Goal: Communication & Community: Ask a question

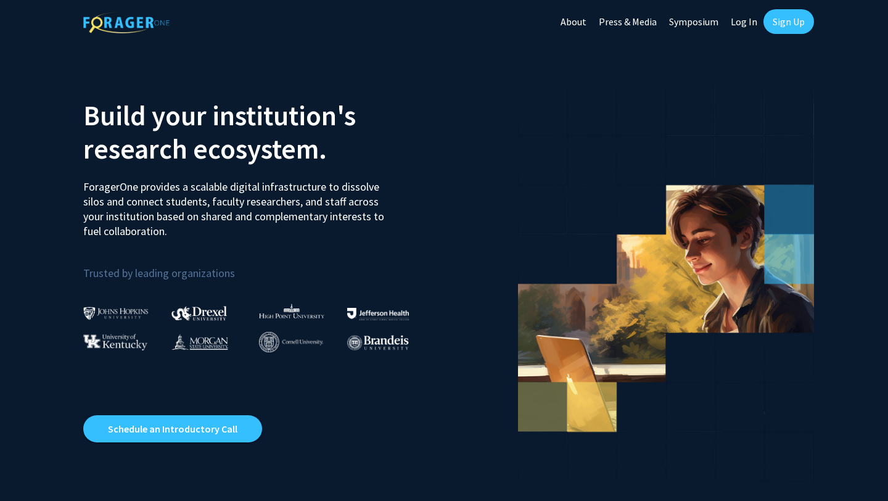
click at [790, 20] on link "Sign Up" at bounding box center [789, 21] width 51 height 25
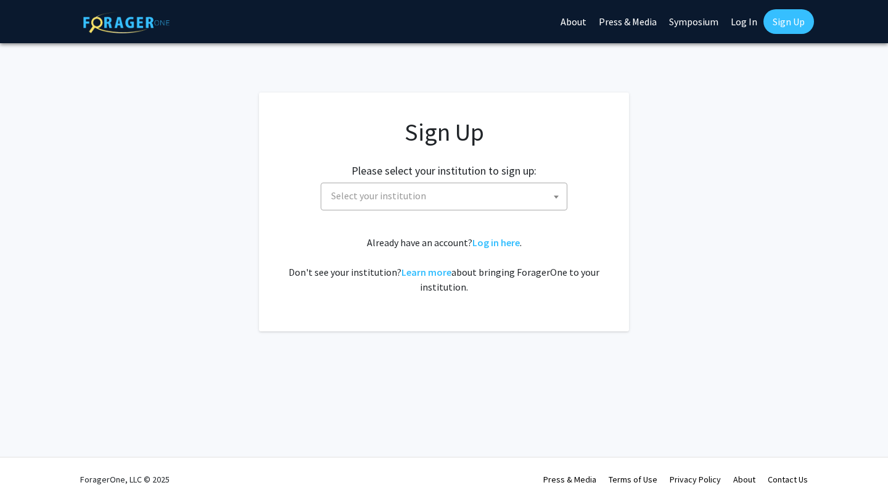
click at [481, 194] on span "Select your institution" at bounding box center [446, 195] width 241 height 25
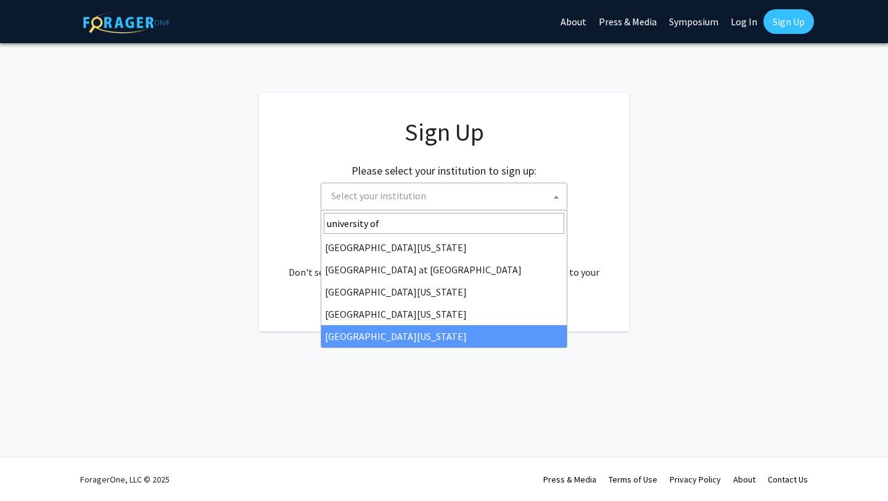
type input "university of"
select select "33"
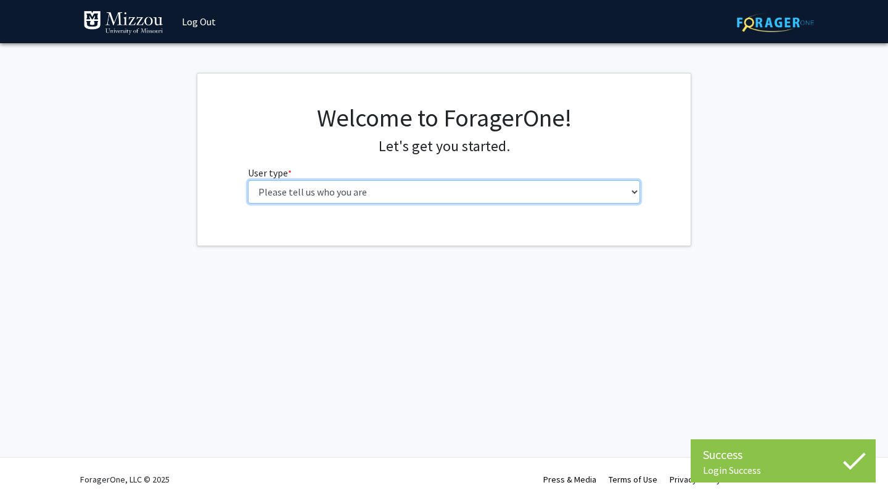
click at [394, 190] on select "Please tell us who you are Undergraduate Student Master's Student Doctoral Cand…" at bounding box center [444, 191] width 393 height 23
select select "1: undergrad"
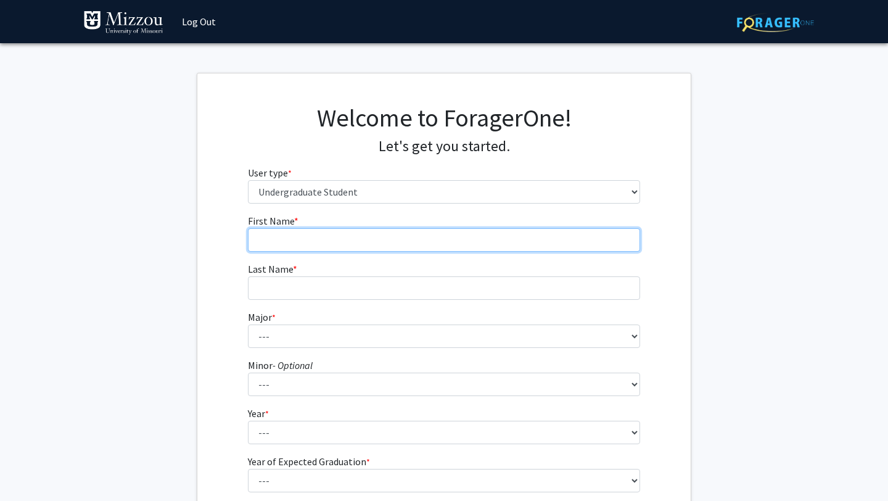
click at [445, 251] on input "First Name * required" at bounding box center [444, 239] width 393 height 23
type input "Anna"
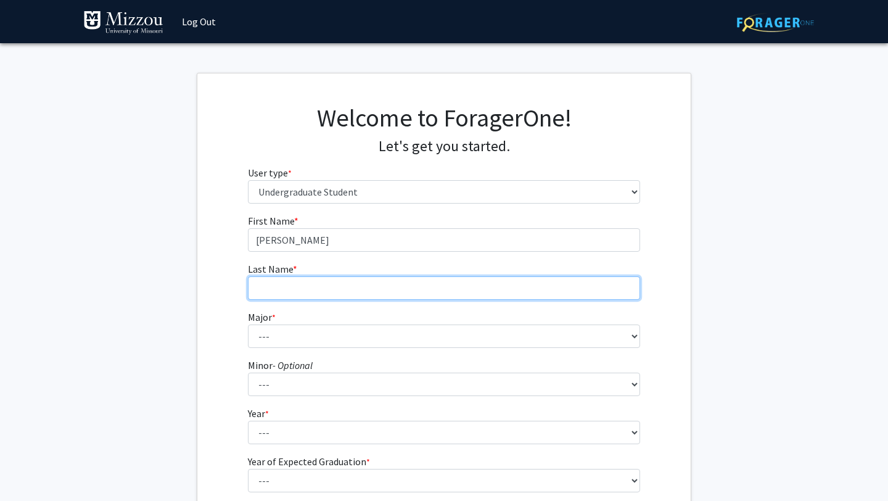
click at [355, 291] on input "Last Name * required" at bounding box center [444, 287] width 393 height 23
type input "Stanton"
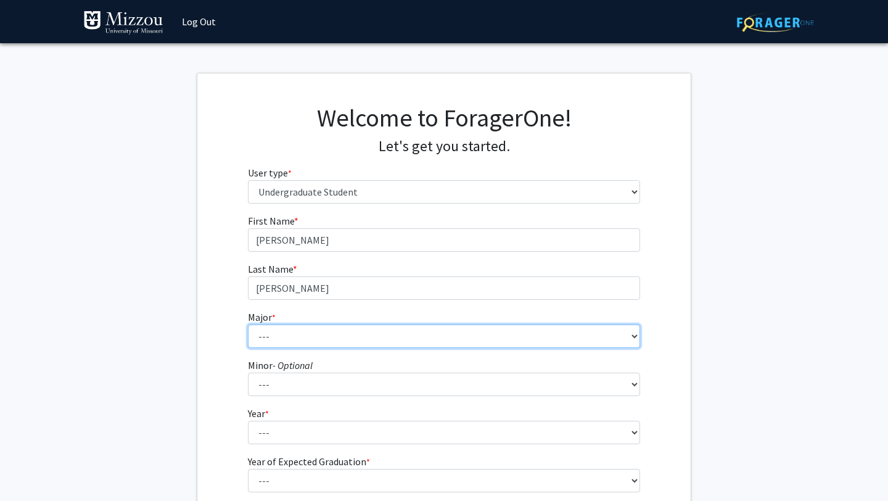
click at [370, 329] on select "--- Agribusiness Management Agricultural Education Agricultural Education: Comm…" at bounding box center [444, 335] width 393 height 23
select select "77: 2569"
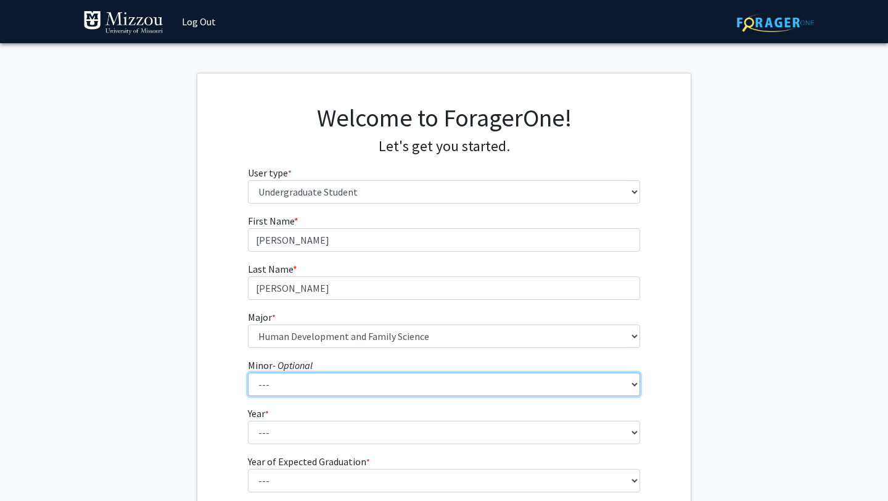
click at [372, 379] on select "--- Accountancy Aerospace Engineering Aerospace Studies Agribusiness Management…" at bounding box center [444, 384] width 393 height 23
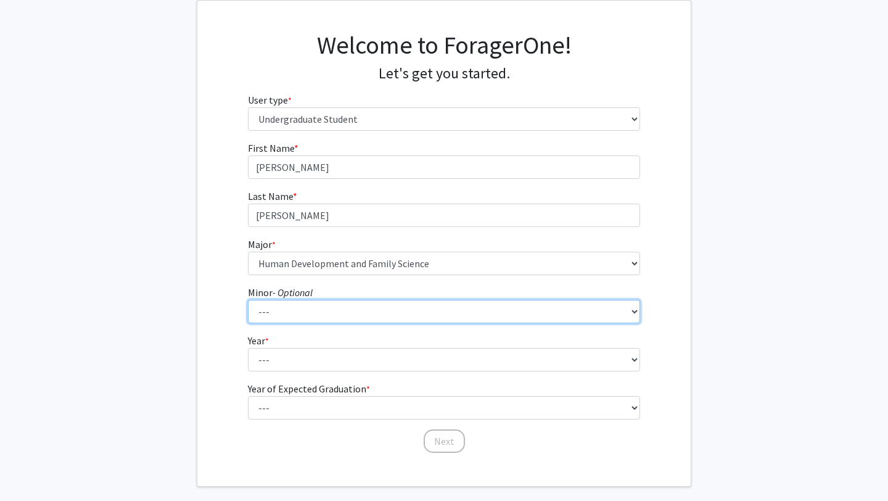
scroll to position [76, 0]
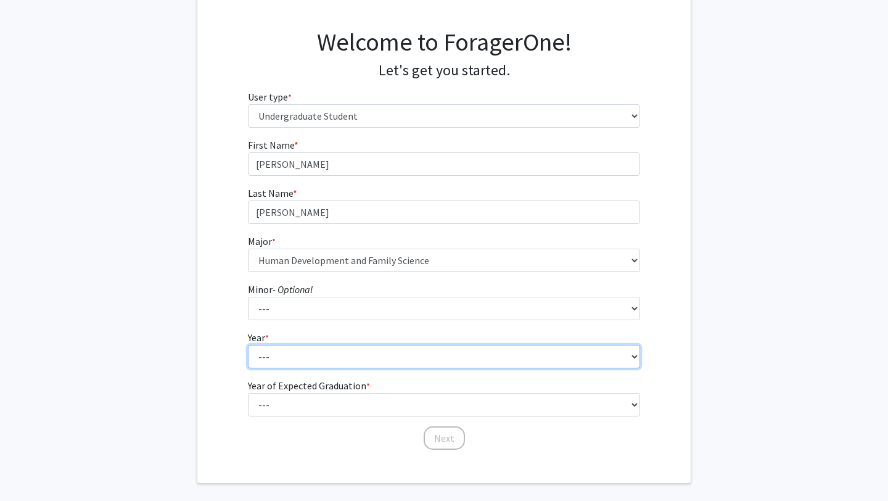
click at [502, 358] on select "--- First-year Sophomore Junior Senior Postbaccalaureate Certificate" at bounding box center [444, 356] width 393 height 23
select select "2: sophomore"
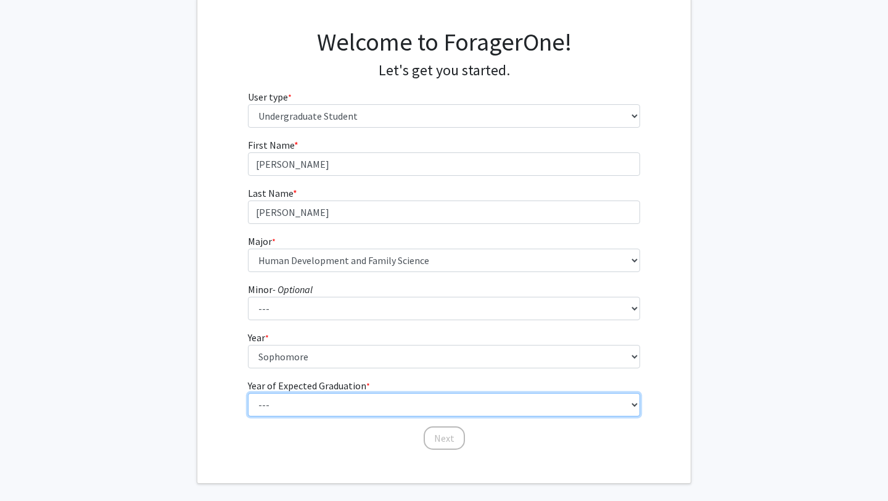
click at [440, 398] on select "--- 2025 2026 2027 2028 2029 2030 2031 2032 2033 2034" at bounding box center [444, 404] width 393 height 23
select select "4: 2028"
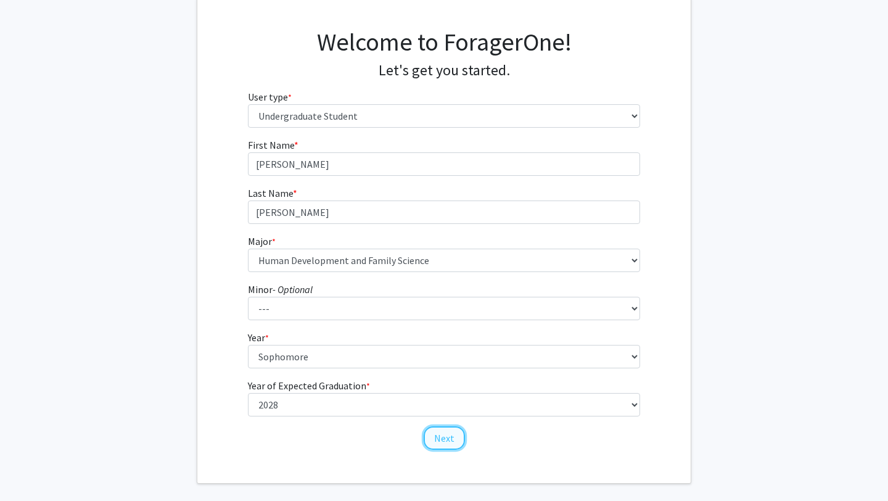
click at [442, 439] on button "Next" at bounding box center [444, 437] width 41 height 23
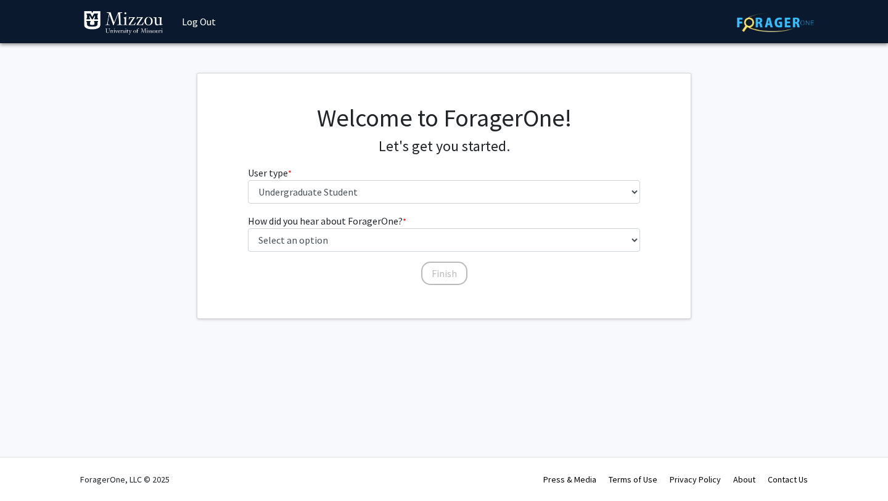
scroll to position [0, 0]
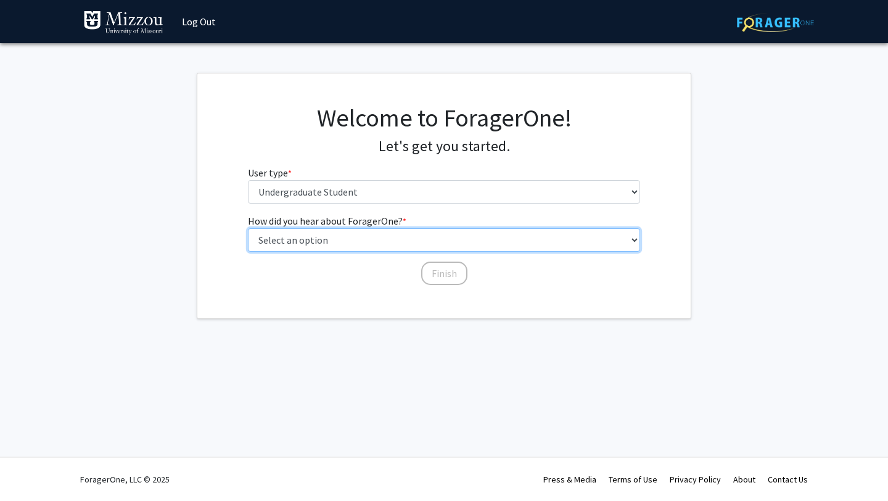
click at [381, 242] on select "Select an option Peer/student recommendation Faculty/staff recommendation Unive…" at bounding box center [444, 239] width 393 height 23
select select "2: faculty_recommendation"
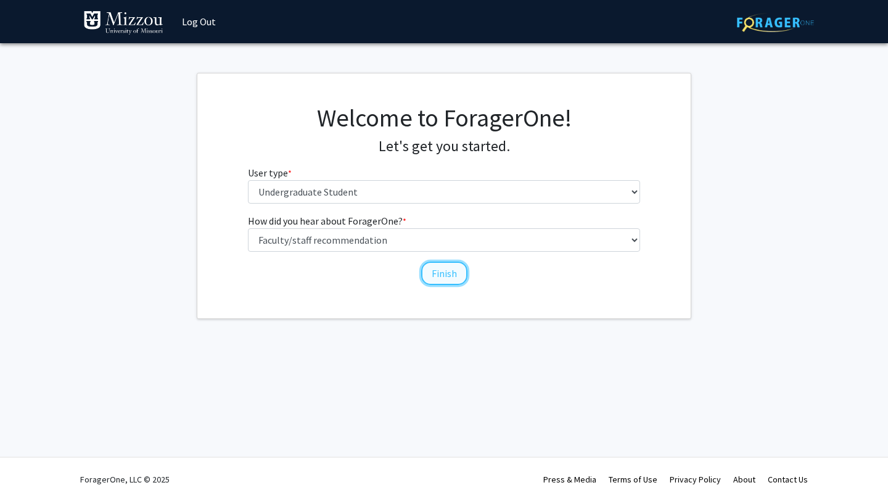
click at [437, 273] on button "Finish" at bounding box center [444, 273] width 46 height 23
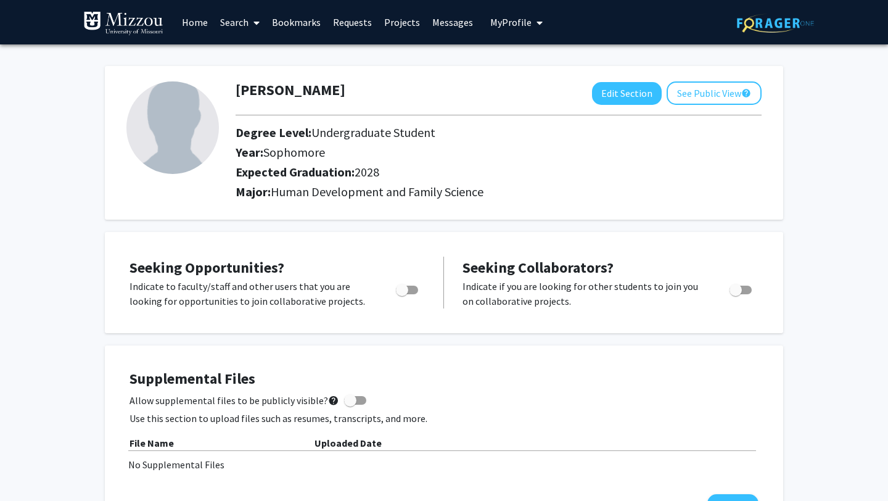
click at [239, 21] on link "Search" at bounding box center [240, 22] width 52 height 43
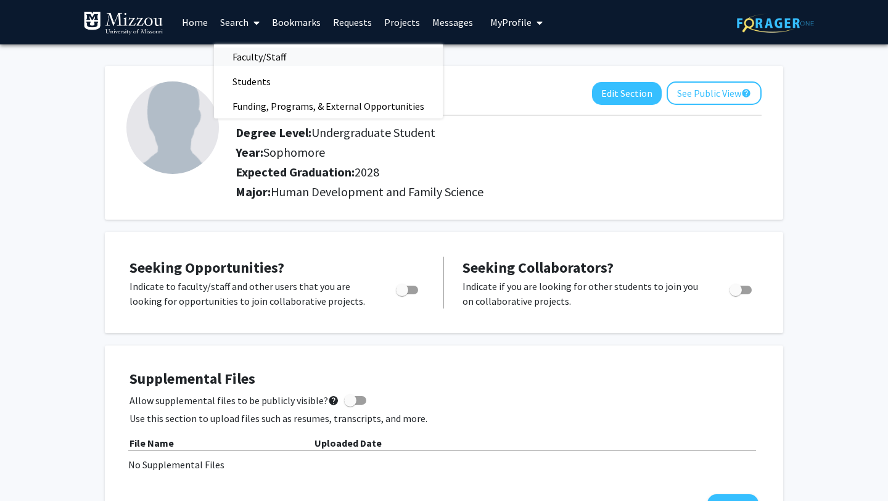
click at [255, 58] on span "Faculty/Staff" at bounding box center [259, 56] width 91 height 25
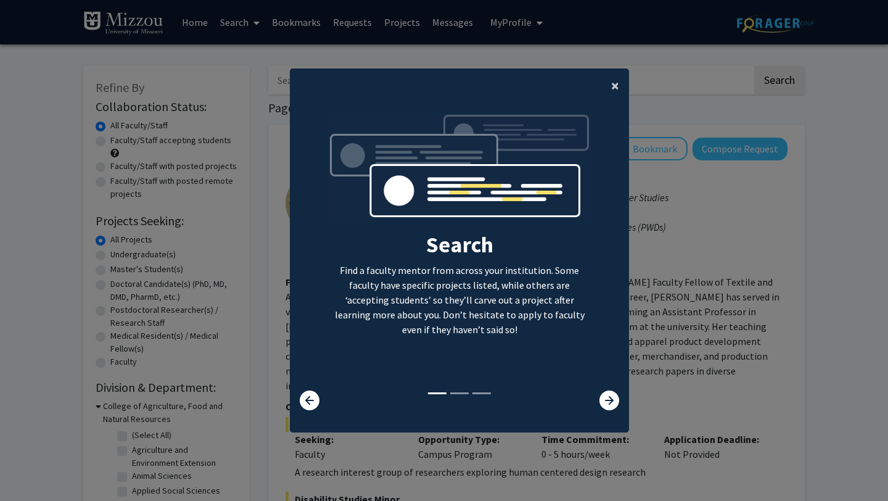
click at [614, 85] on span "×" at bounding box center [615, 85] width 8 height 19
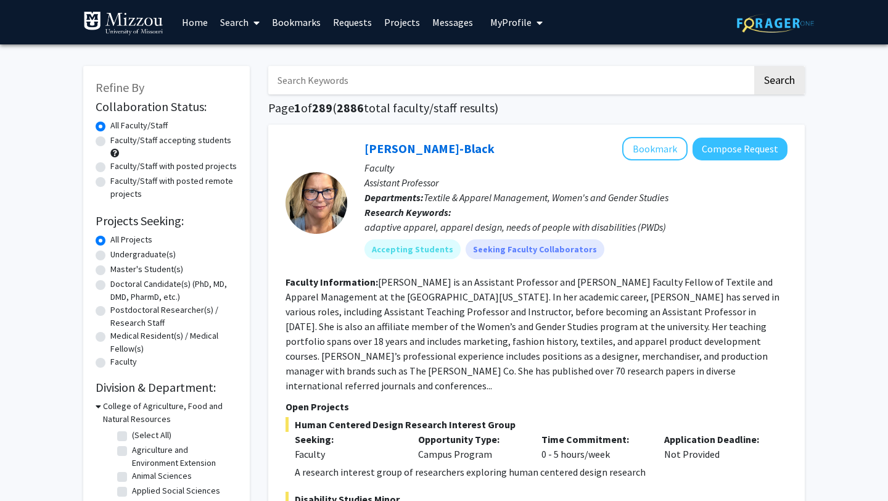
click at [502, 80] on input "Search Keywords" at bounding box center [510, 80] width 484 height 28
type input "Dr. Ellis-Kalton"
click at [780, 73] on button "Search" at bounding box center [779, 80] width 51 height 28
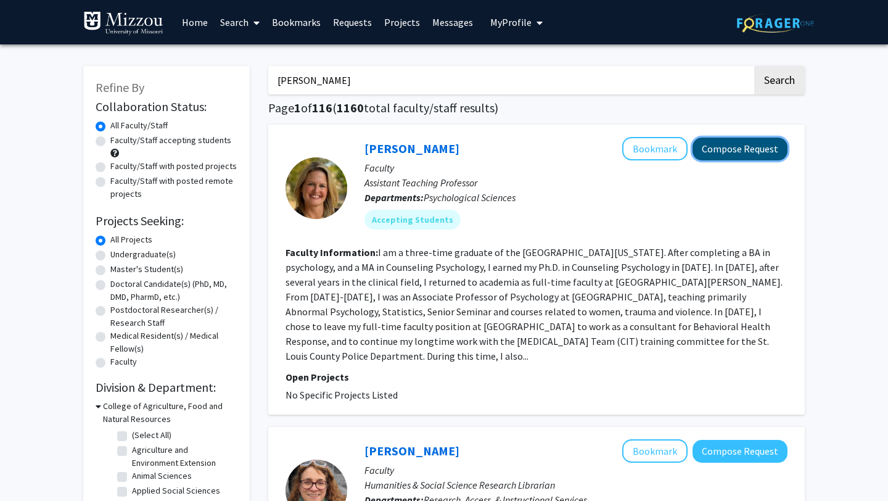
click at [738, 150] on button "Compose Request" at bounding box center [740, 149] width 95 height 23
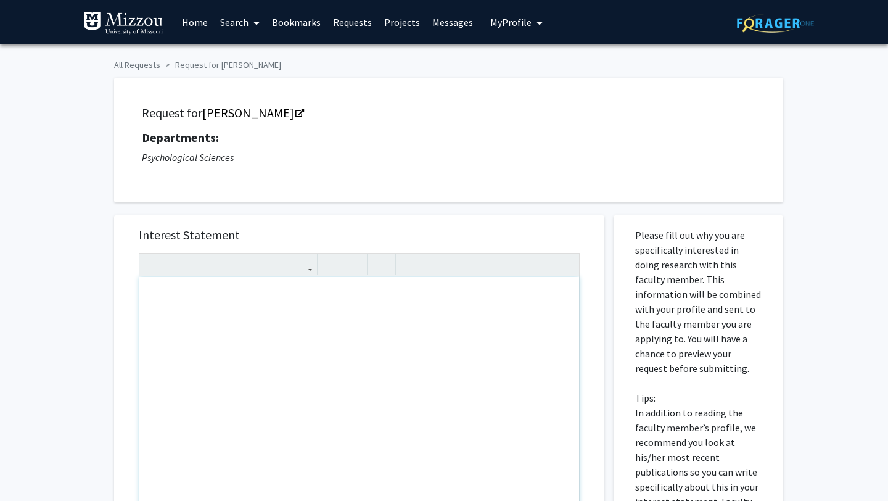
click at [334, 287] on div "Note to users with screen readers: Please press Alt+0 or Option+0 to deactivate…" at bounding box center [359, 418] width 440 height 283
type textarea "Hi! I am completing this for Psych Careers Class."
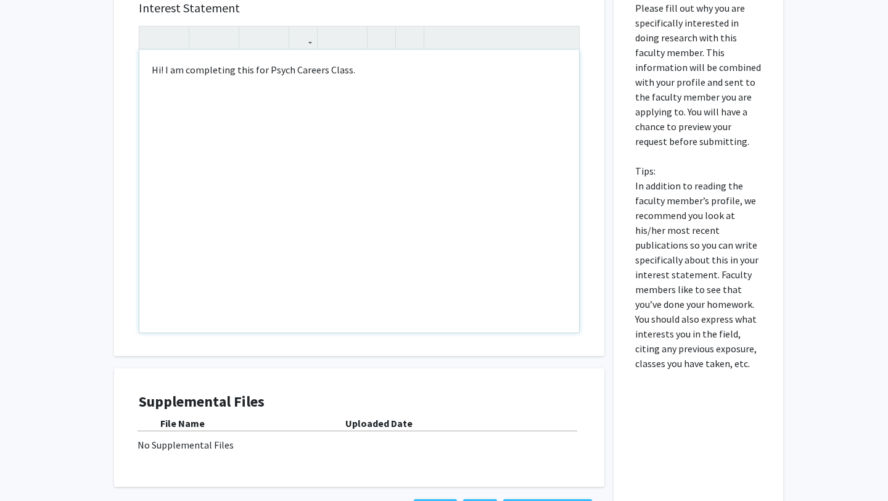
scroll to position [324, 0]
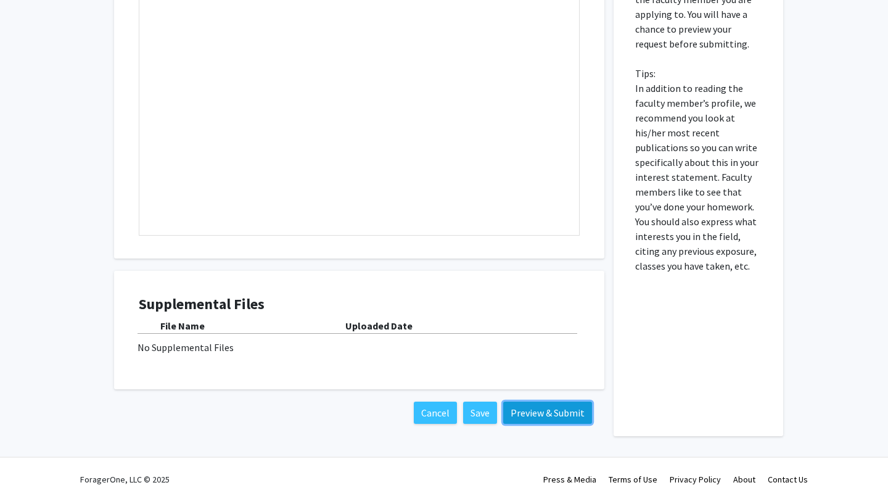
click at [535, 415] on button "Preview & Submit" at bounding box center [547, 413] width 89 height 22
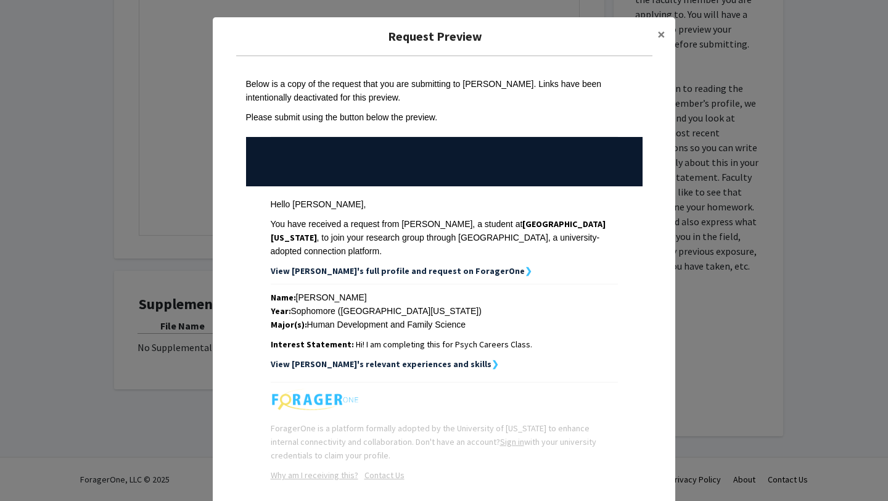
scroll to position [58, 0]
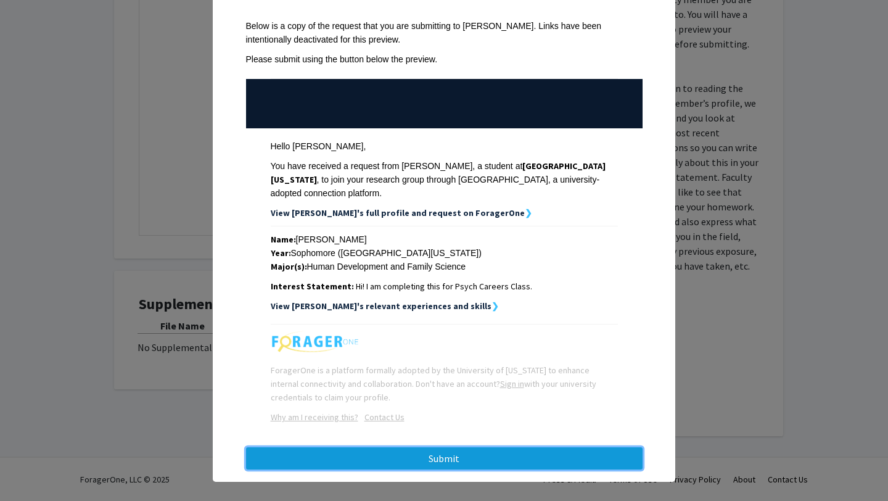
click at [550, 447] on button "Submit" at bounding box center [444, 458] width 397 height 22
